Goal: Find specific fact: Find specific fact

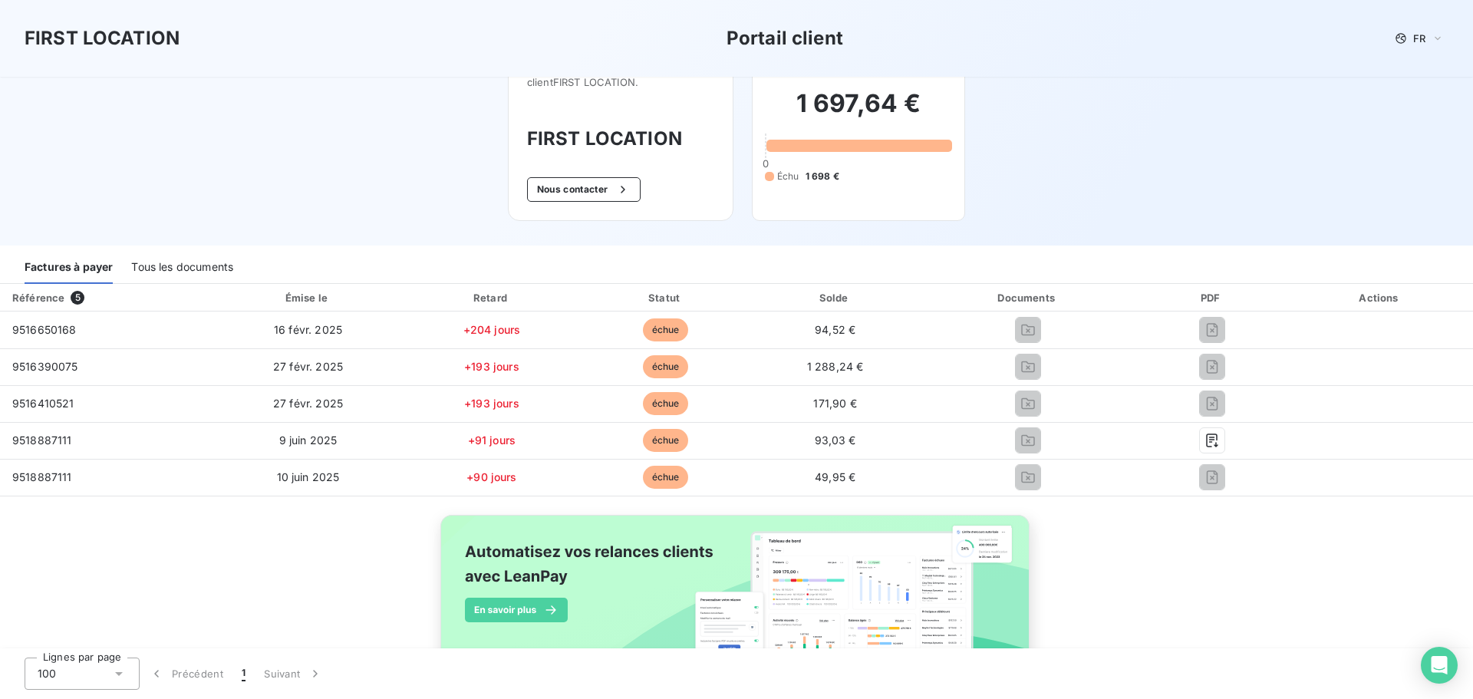
scroll to position [50, 0]
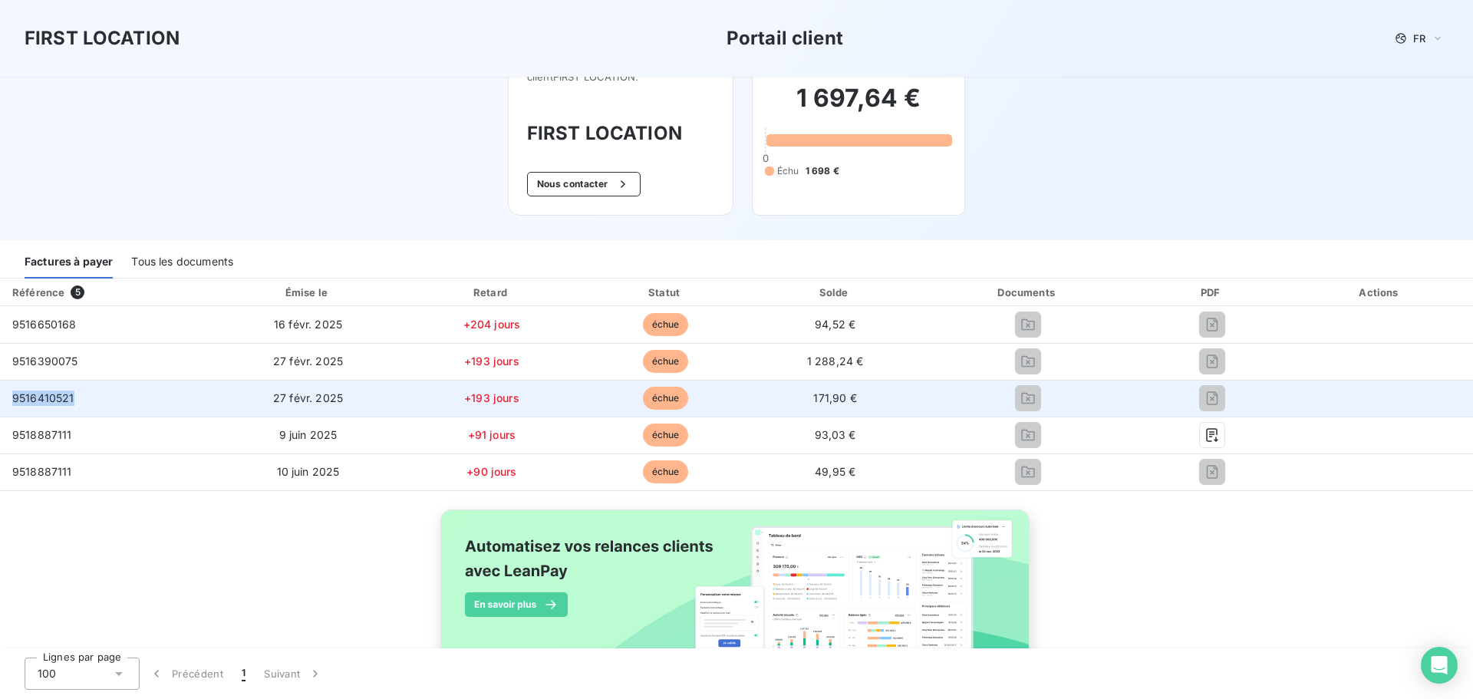
drag, startPoint x: 92, startPoint y: 404, endPoint x: 12, endPoint y: 400, distance: 80.7
click at [12, 400] on td "9516410521" at bounding box center [106, 398] width 213 height 37
copy span "9516410521"
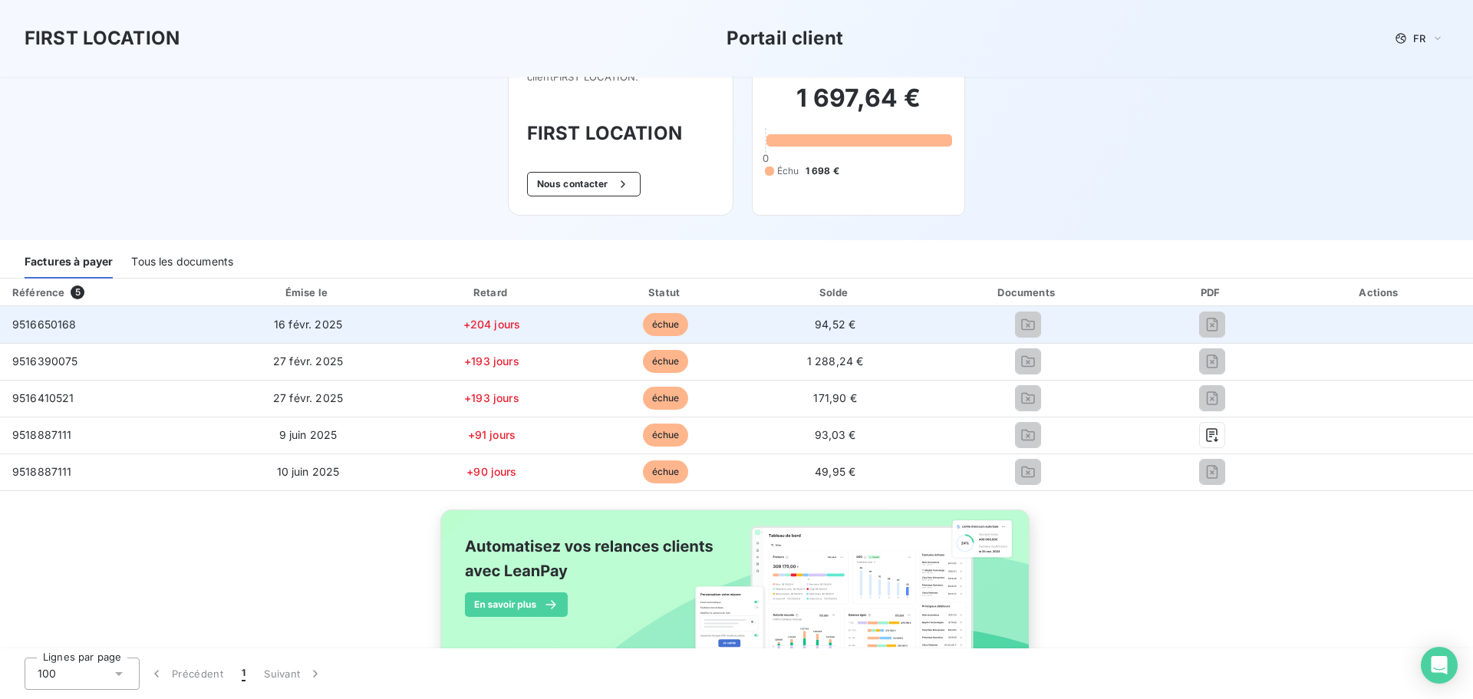
click at [68, 324] on span "9516650168" at bounding box center [44, 324] width 64 height 13
copy span "9516650168"
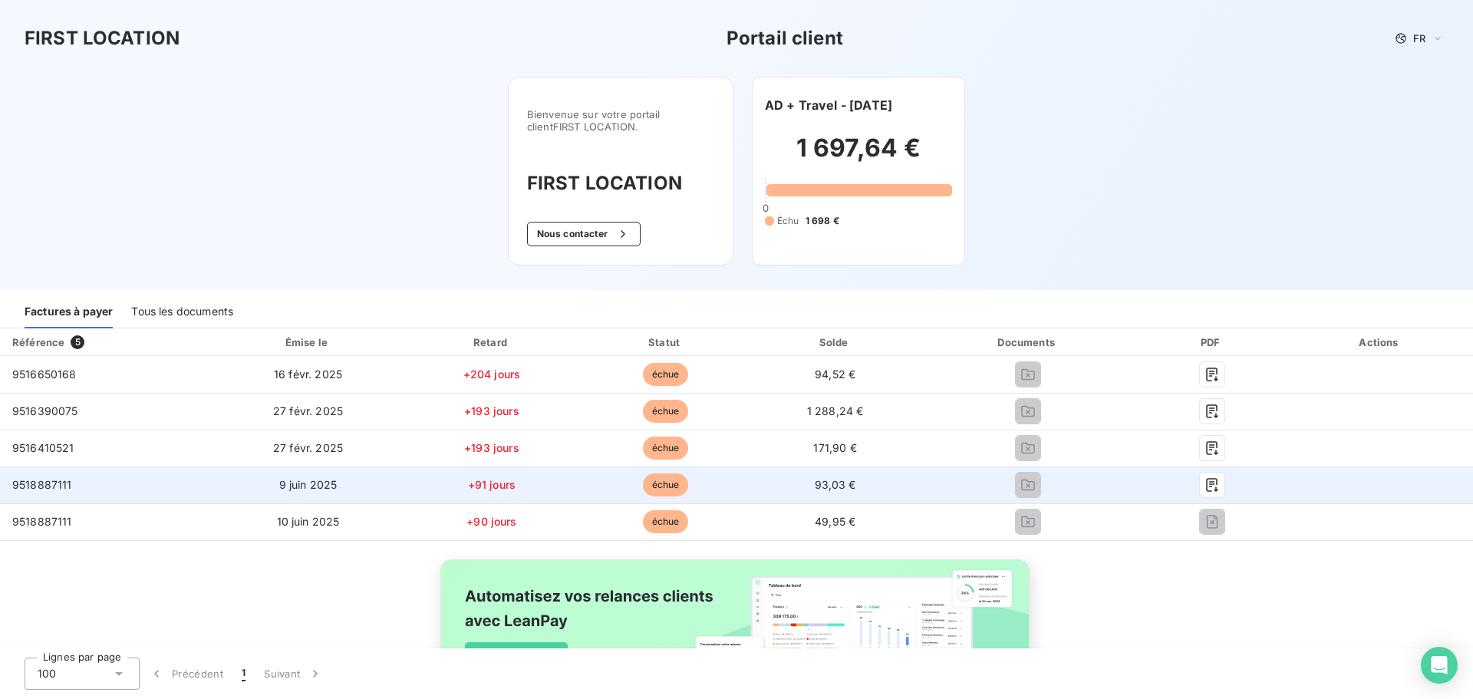
click at [1230, 484] on div at bounding box center [1213, 485] width 126 height 25
click at [1200, 483] on button "button" at bounding box center [1212, 485] width 25 height 25
